Goal: Check status: Check status

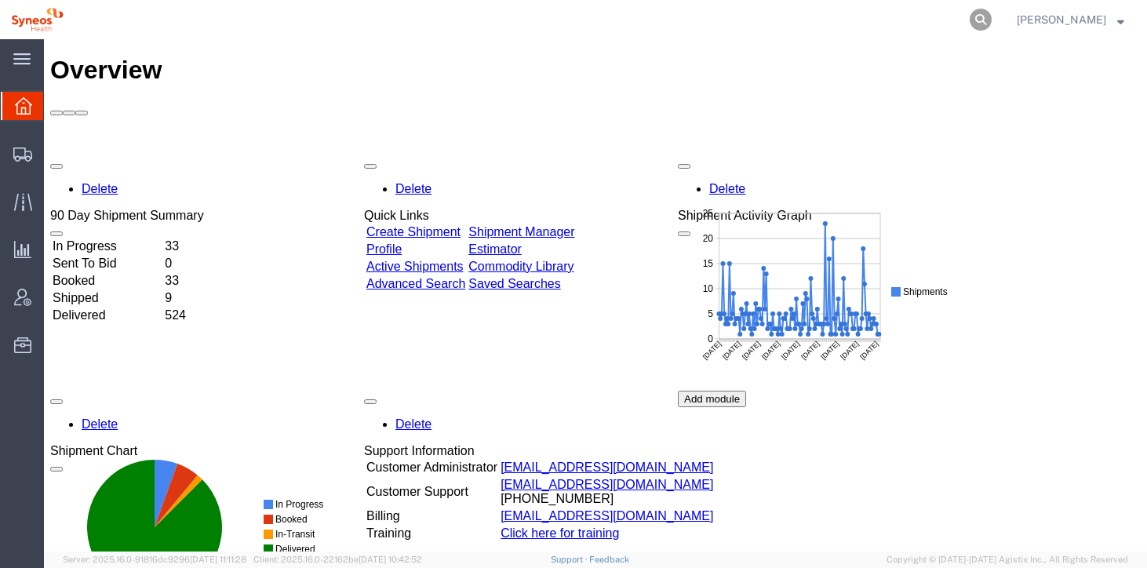
click at [992, 18] on icon at bounding box center [981, 20] width 22 height 22
click at [819, 20] on input "search" at bounding box center [731, 20] width 477 height 38
paste input "56426633"
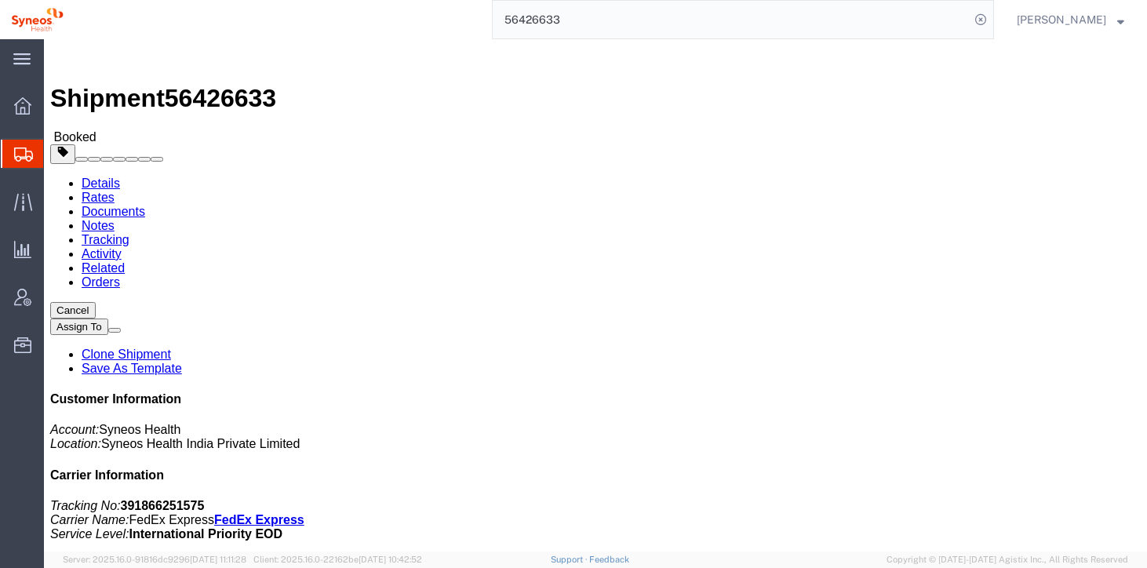
click span "Not verified yet"
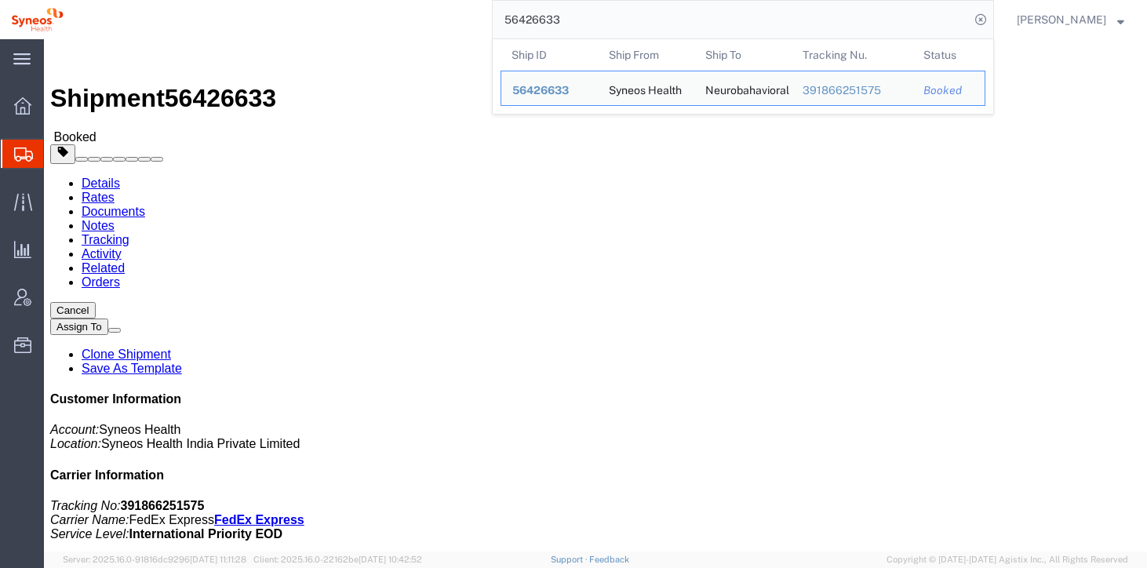
drag, startPoint x: 586, startPoint y: 21, endPoint x: 462, endPoint y: 9, distance: 124.6
click at [462, 9] on div "56426633 Ship ID Ship From Ship To Tracking Nu. Status Ship ID 56426633 Ship Fr…" at bounding box center [535, 19] width 920 height 39
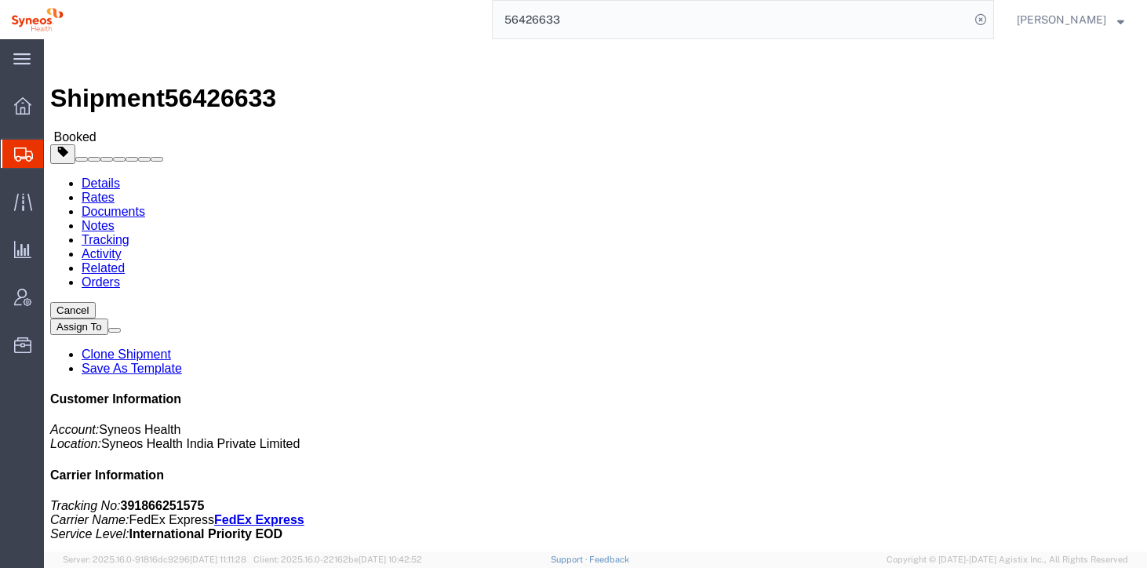
paste input "04"
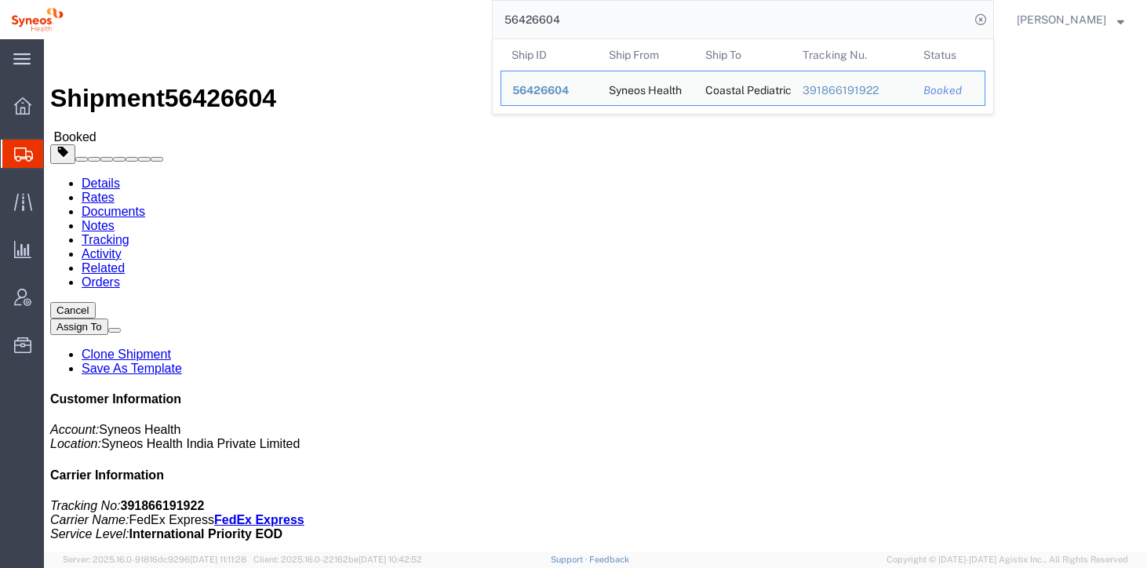
click at [658, 24] on input "56426604" at bounding box center [731, 20] width 477 height 38
drag, startPoint x: 658, startPoint y: 24, endPoint x: 496, endPoint y: 2, distance: 163.1
click at [496, 2] on div "56426604 Ship ID Ship From Ship To Tracking Nu. Status Ship ID 56426604 Ship Fr…" at bounding box center [535, 19] width 920 height 39
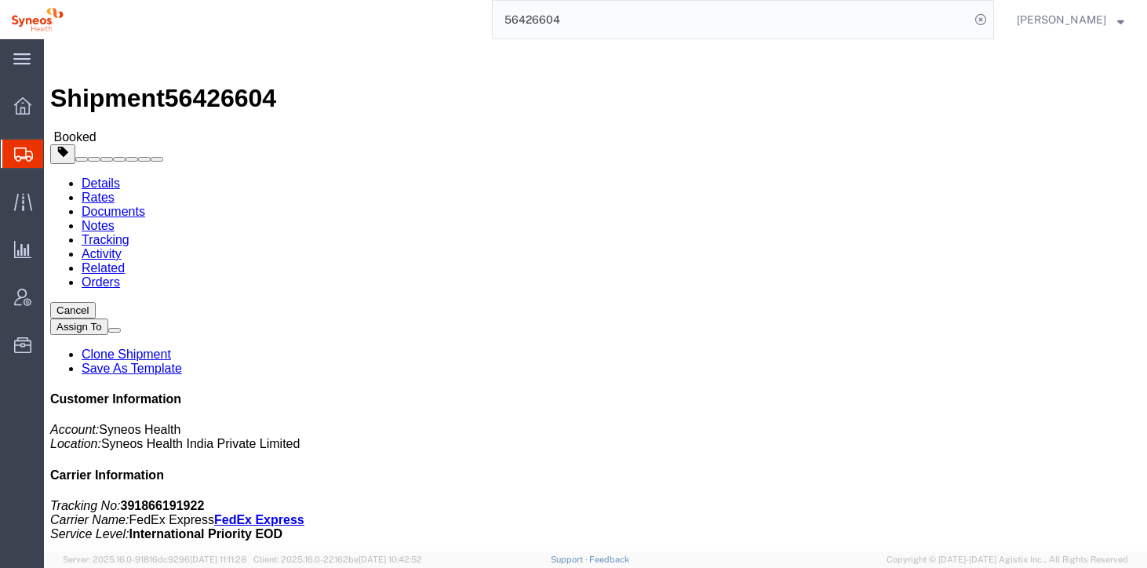
paste input "571"
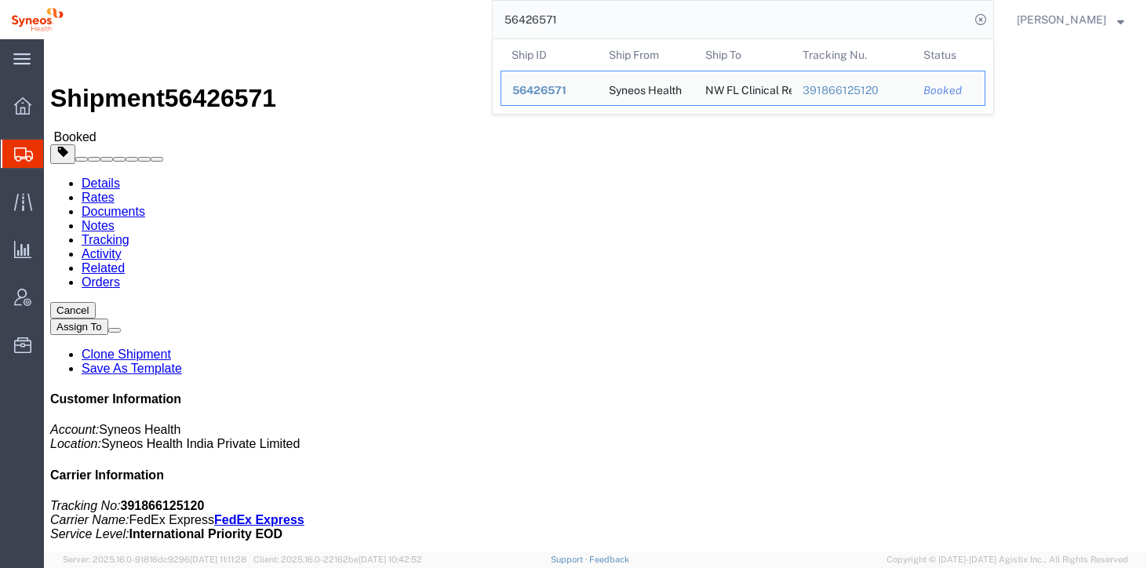
drag, startPoint x: 589, startPoint y: 15, endPoint x: 465, endPoint y: 6, distance: 123.5
click at [465, 6] on div "56426571 Ship ID Ship From Ship To Tracking Nu. Status Ship ID 56426571 Ship Fr…" at bounding box center [535, 19] width 920 height 39
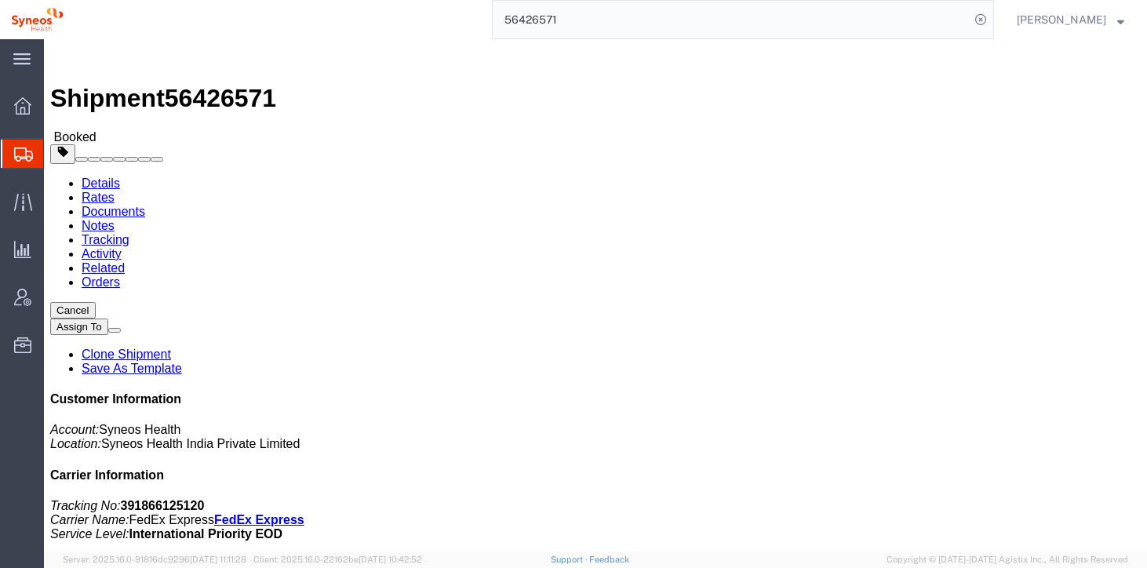
paste input "44"
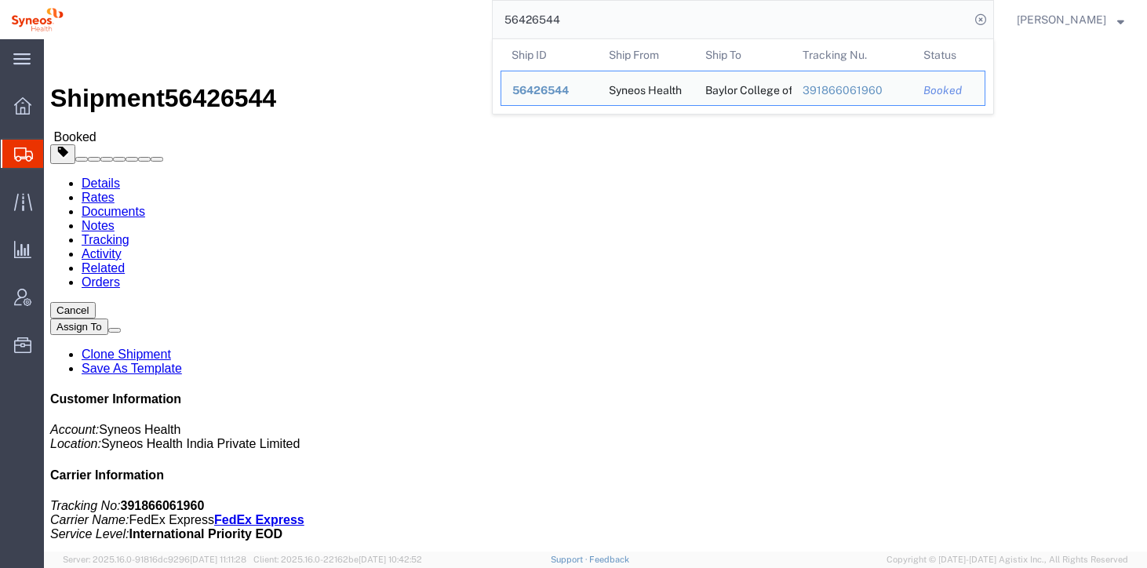
drag, startPoint x: 606, startPoint y: 18, endPoint x: 422, endPoint y: 12, distance: 183.7
click at [422, 12] on div "56426544 Ship ID Ship From Ship To Tracking Nu. Status Ship ID 56426544 Ship Fr…" at bounding box center [535, 19] width 920 height 39
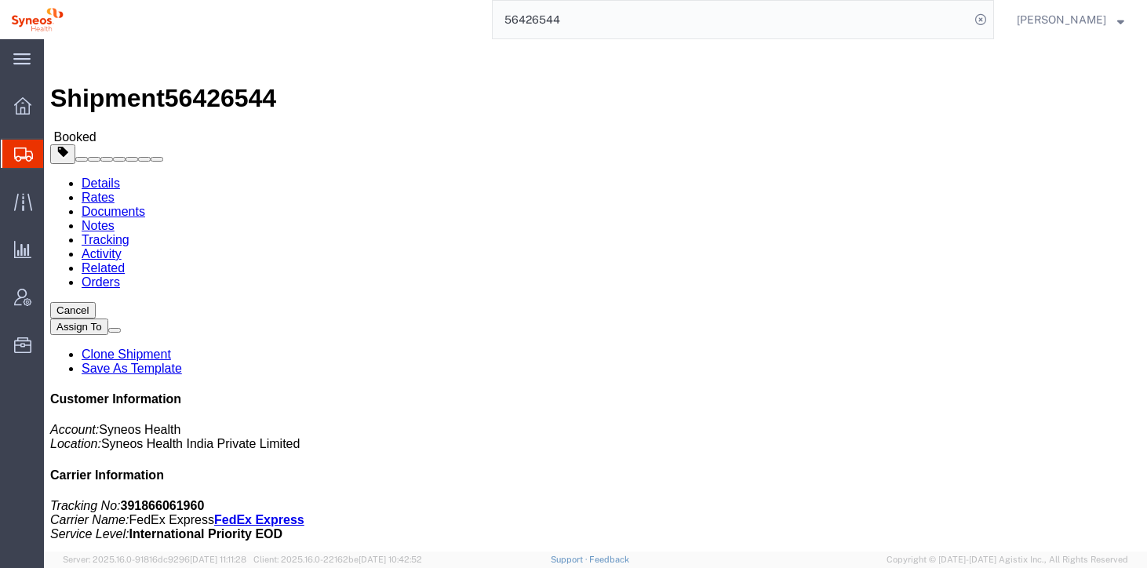
paste input "25"
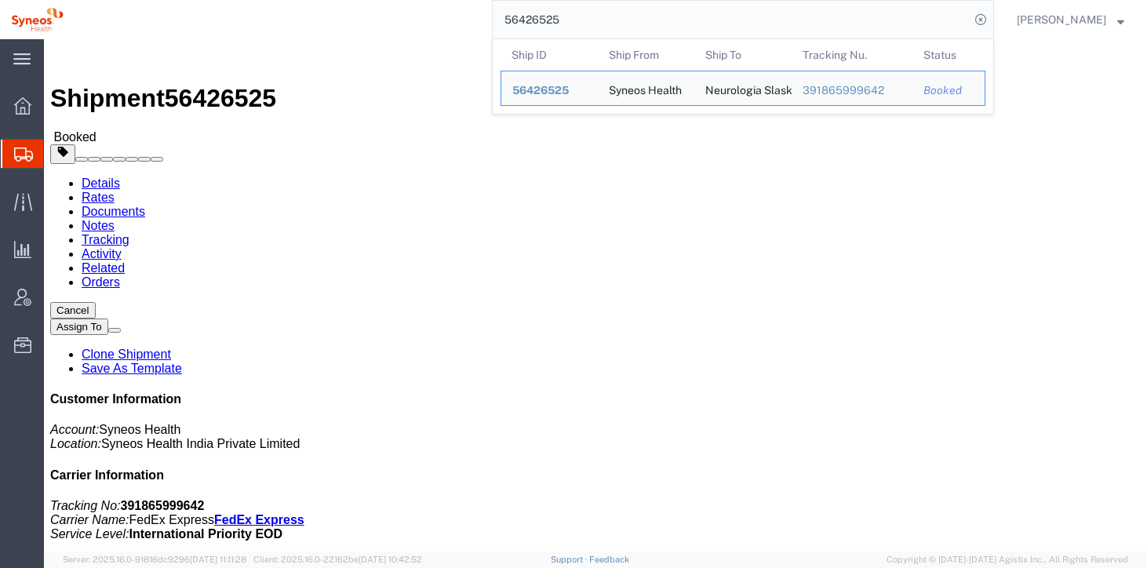
click at [754, 16] on input "56426525" at bounding box center [731, 20] width 477 height 38
drag, startPoint x: 754, startPoint y: 16, endPoint x: 332, endPoint y: 31, distance: 422.5
click at [332, 31] on div "56426525 Ship ID Ship From Ship To Tracking Nu. Status Ship ID 56426525 Ship Fr…" at bounding box center [535, 19] width 920 height 39
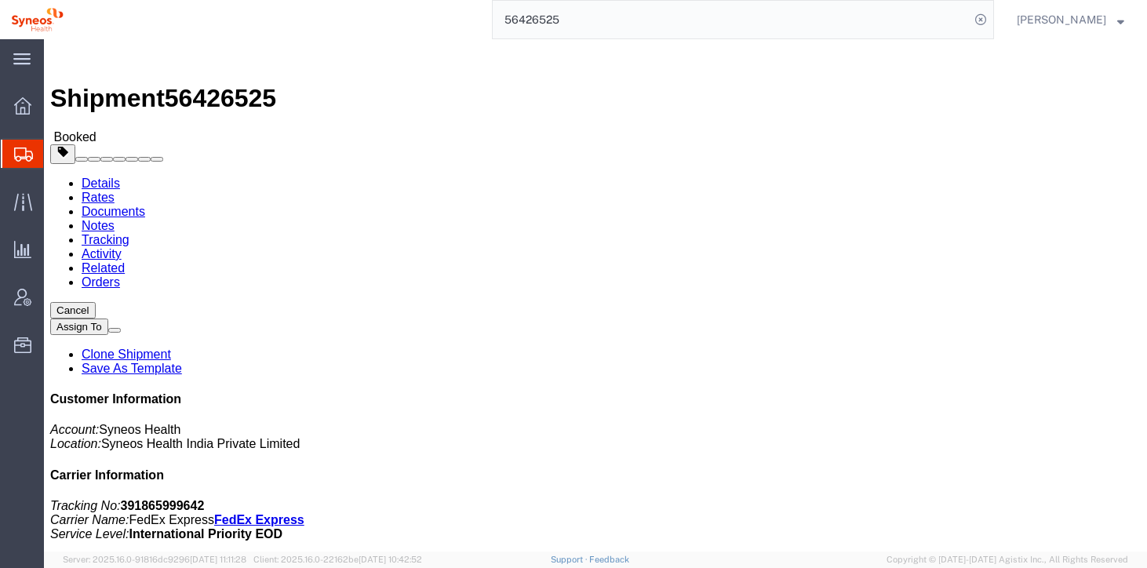
paste input "03"
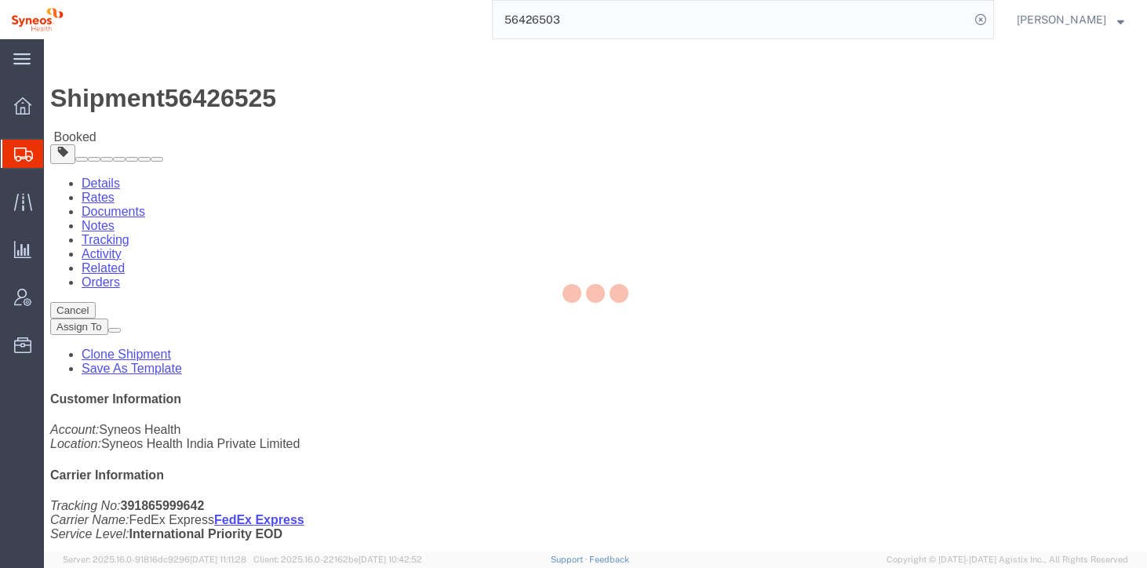
click at [332, 31] on div "56426503" at bounding box center [535, 19] width 920 height 39
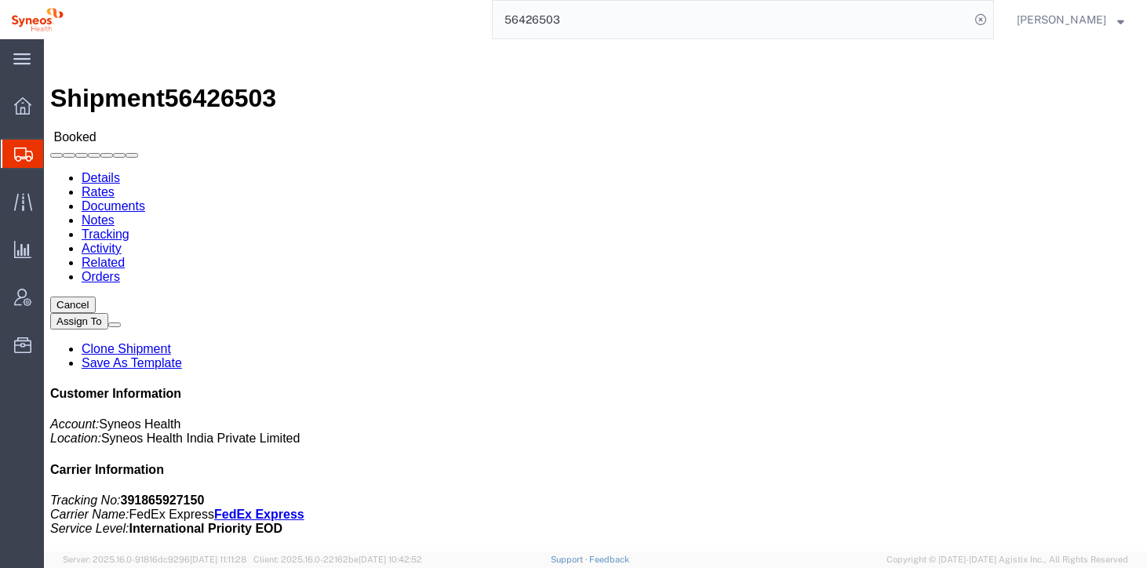
click div
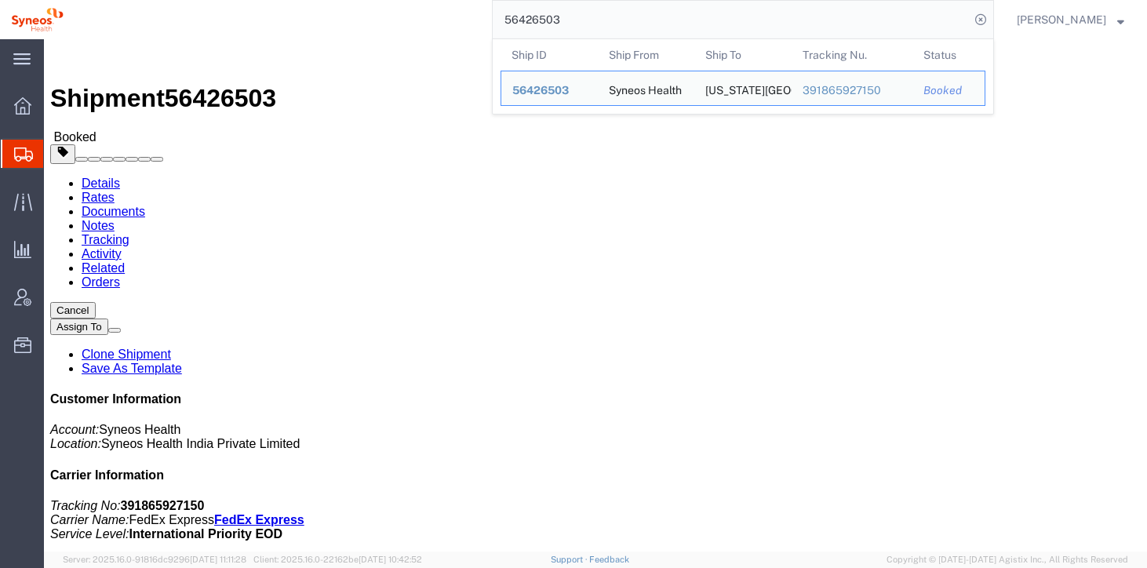
drag, startPoint x: 599, startPoint y: 23, endPoint x: 483, endPoint y: 16, distance: 115.6
click at [483, 16] on div "56426503 Ship ID Ship From Ship To Tracking Nu. Status Ship ID 56426503 Ship Fr…" at bounding box center [535, 19] width 920 height 39
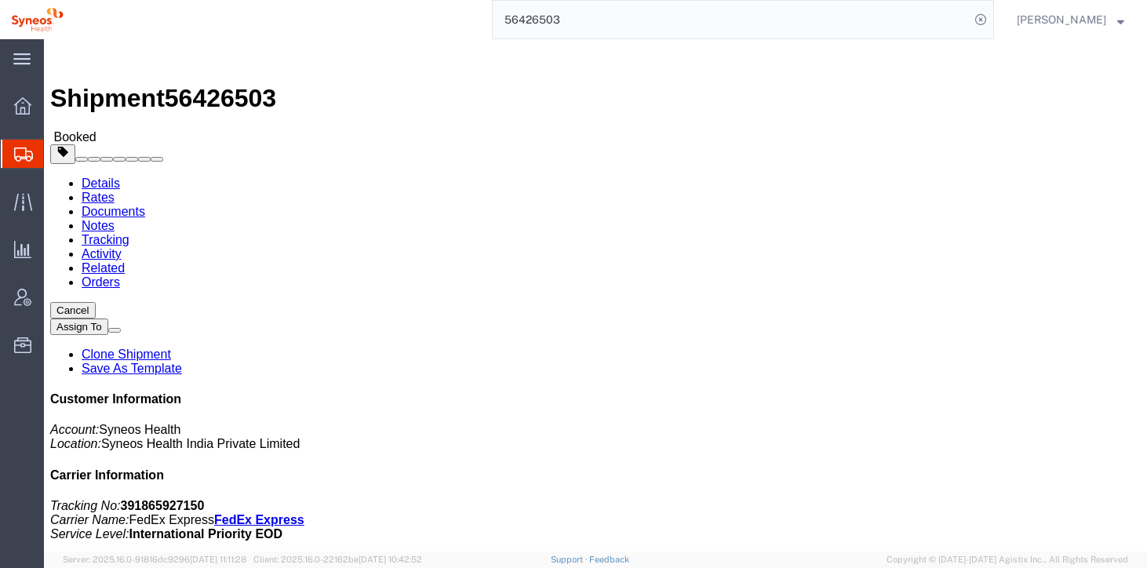
paste input "5859"
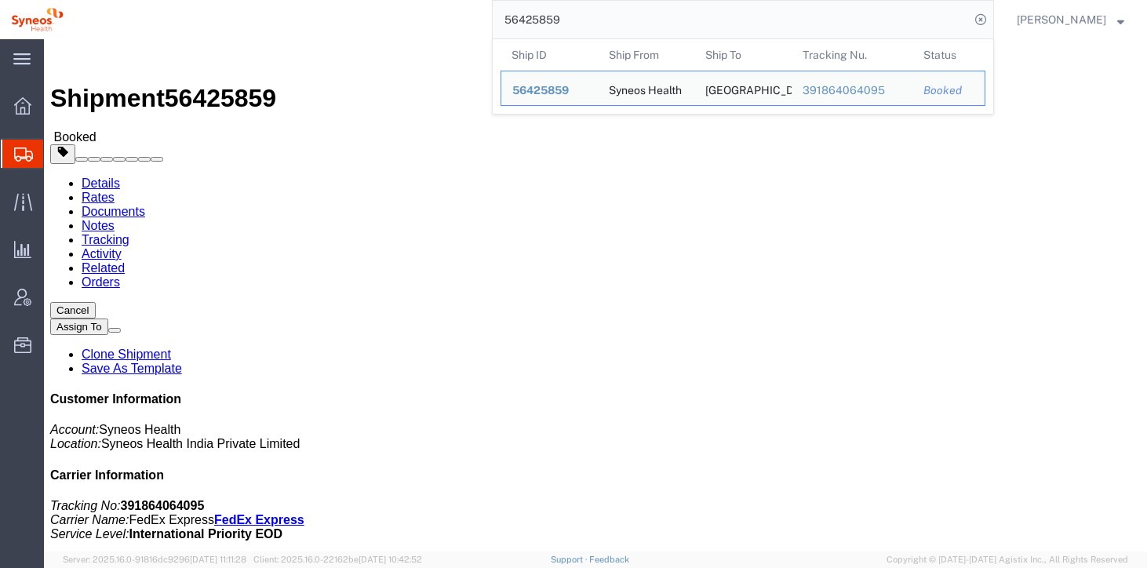
drag, startPoint x: 594, startPoint y: 23, endPoint x: 482, endPoint y: 20, distance: 112.3
click at [482, 20] on div "56425859 Ship ID Ship From Ship To Tracking Nu. Status Ship ID 56425859 Ship Fr…" at bounding box center [535, 19] width 920 height 39
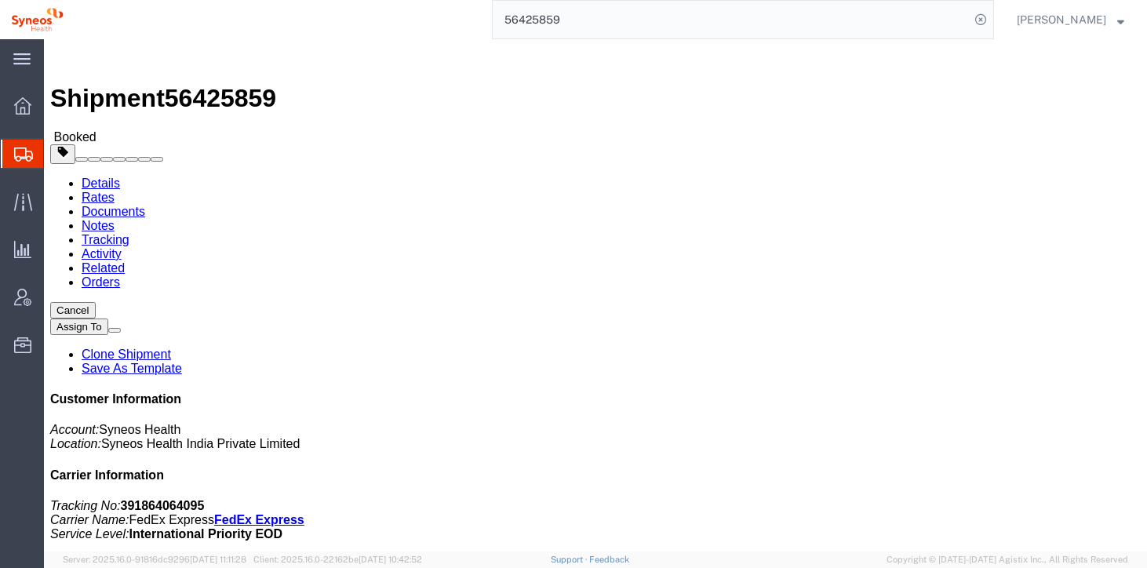
paste input "792"
type input "56425792"
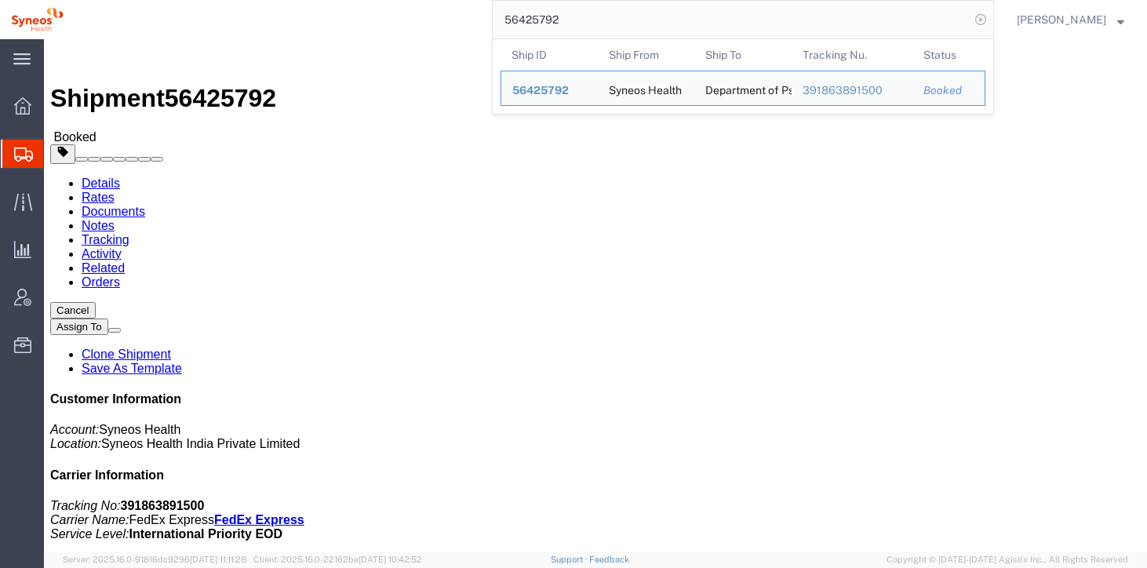
click at [992, 20] on icon at bounding box center [981, 20] width 22 height 22
